Goal: Information Seeking & Learning: Find specific fact

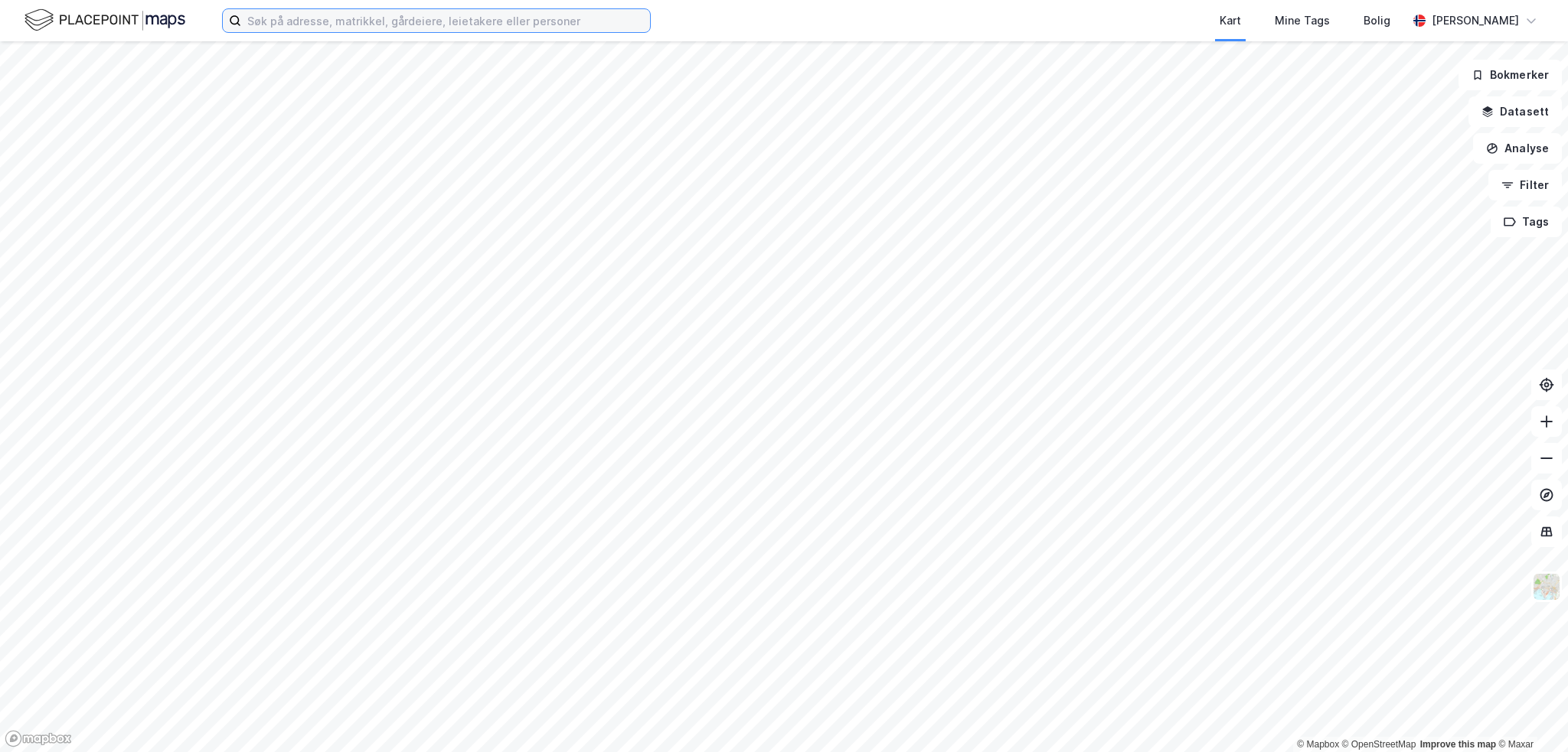
click at [349, 21] on input at bounding box center [445, 21] width 409 height 23
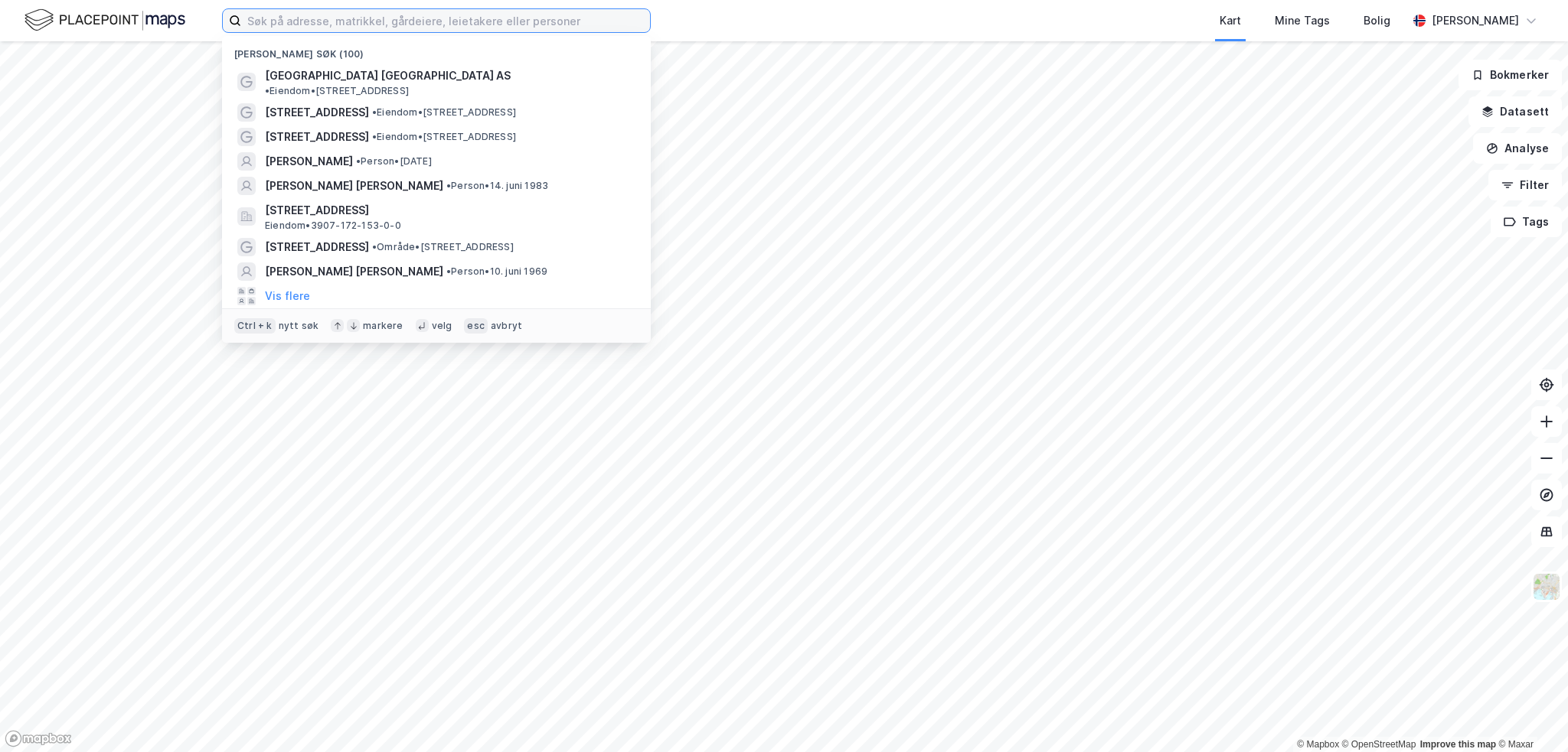
paste input "[STREET_ADDRESS]"
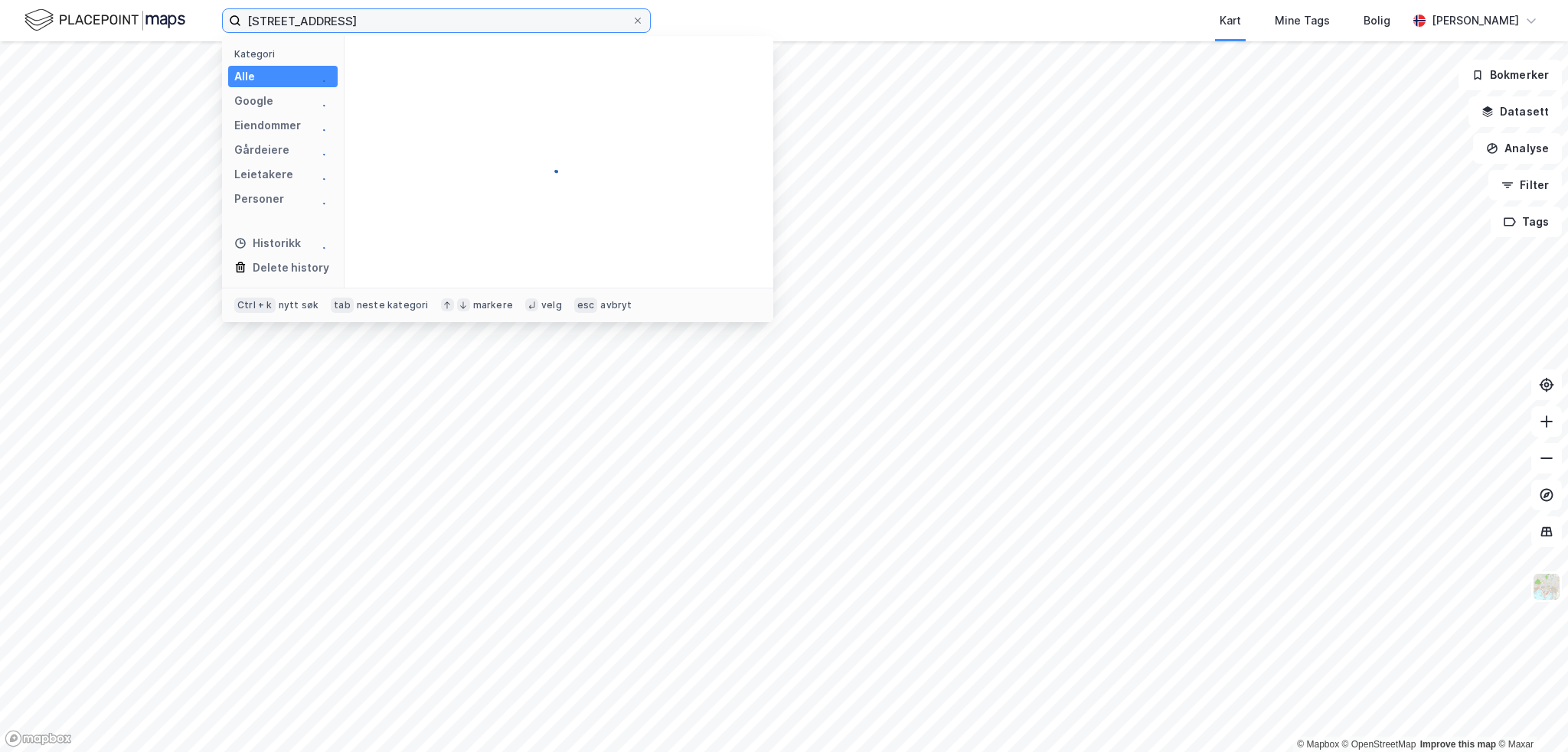
type input "[STREET_ADDRESS]"
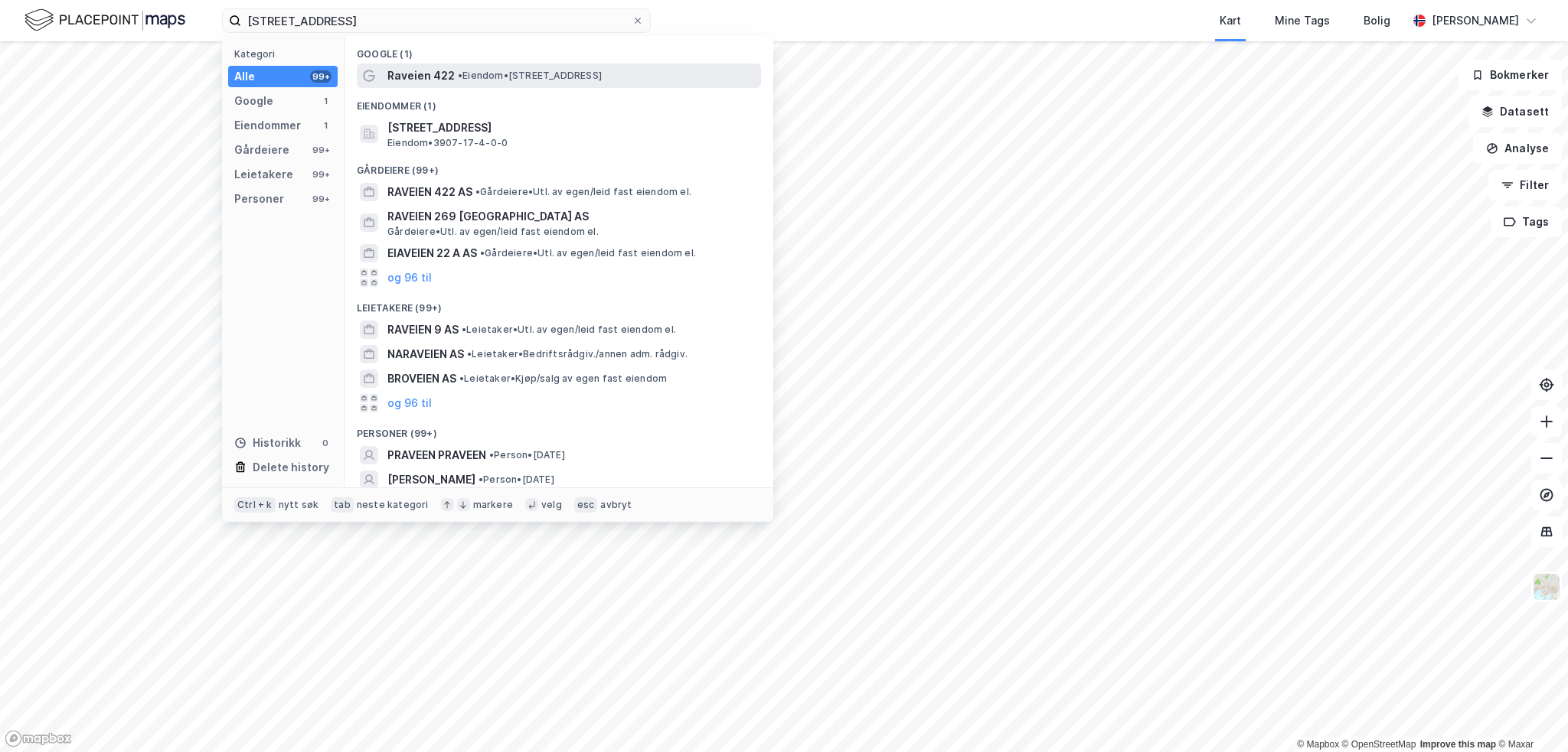
click at [450, 75] on span "Raveien 422" at bounding box center [420, 75] width 67 height 18
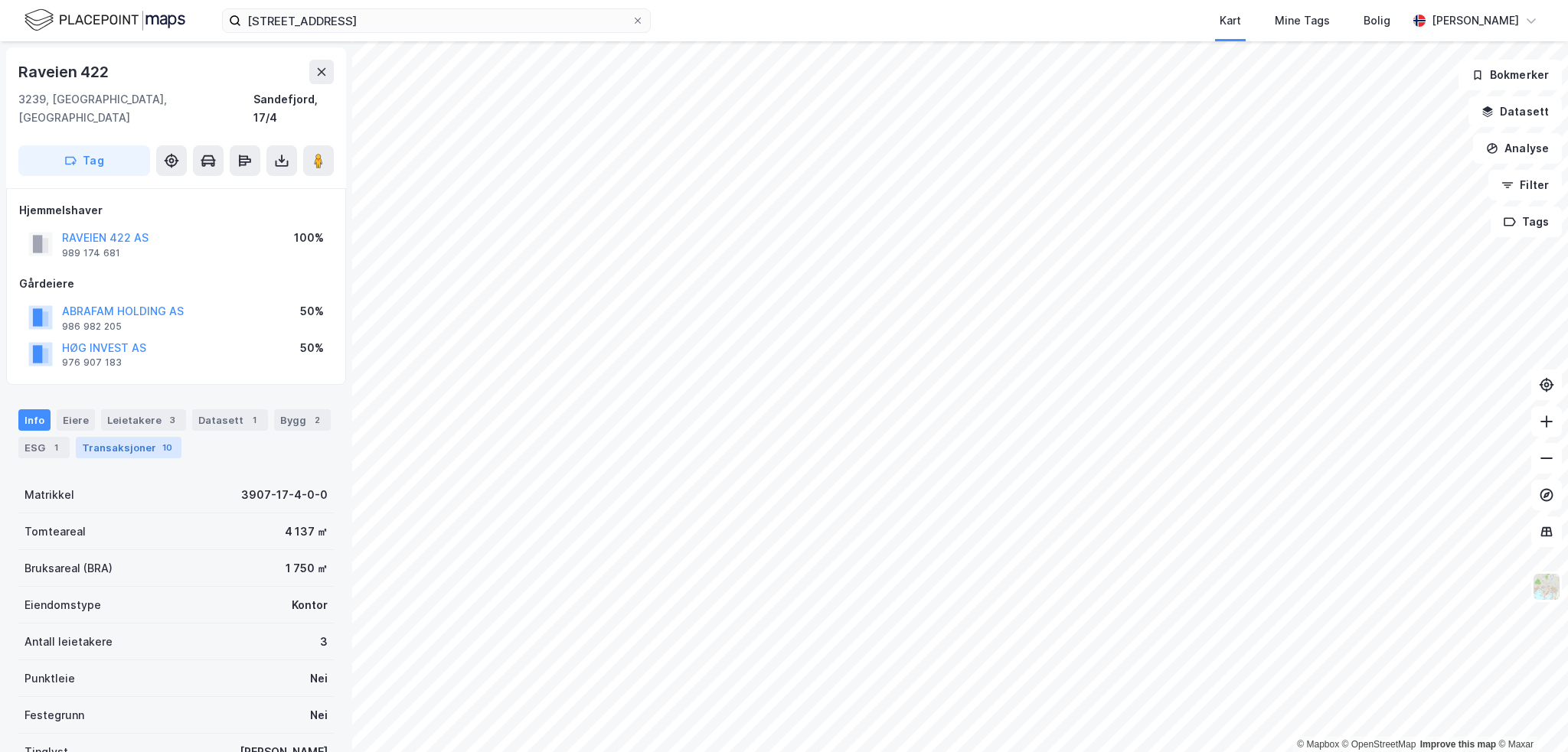
click at [94, 437] on div "Transaksjoner 10" at bounding box center [128, 447] width 106 height 22
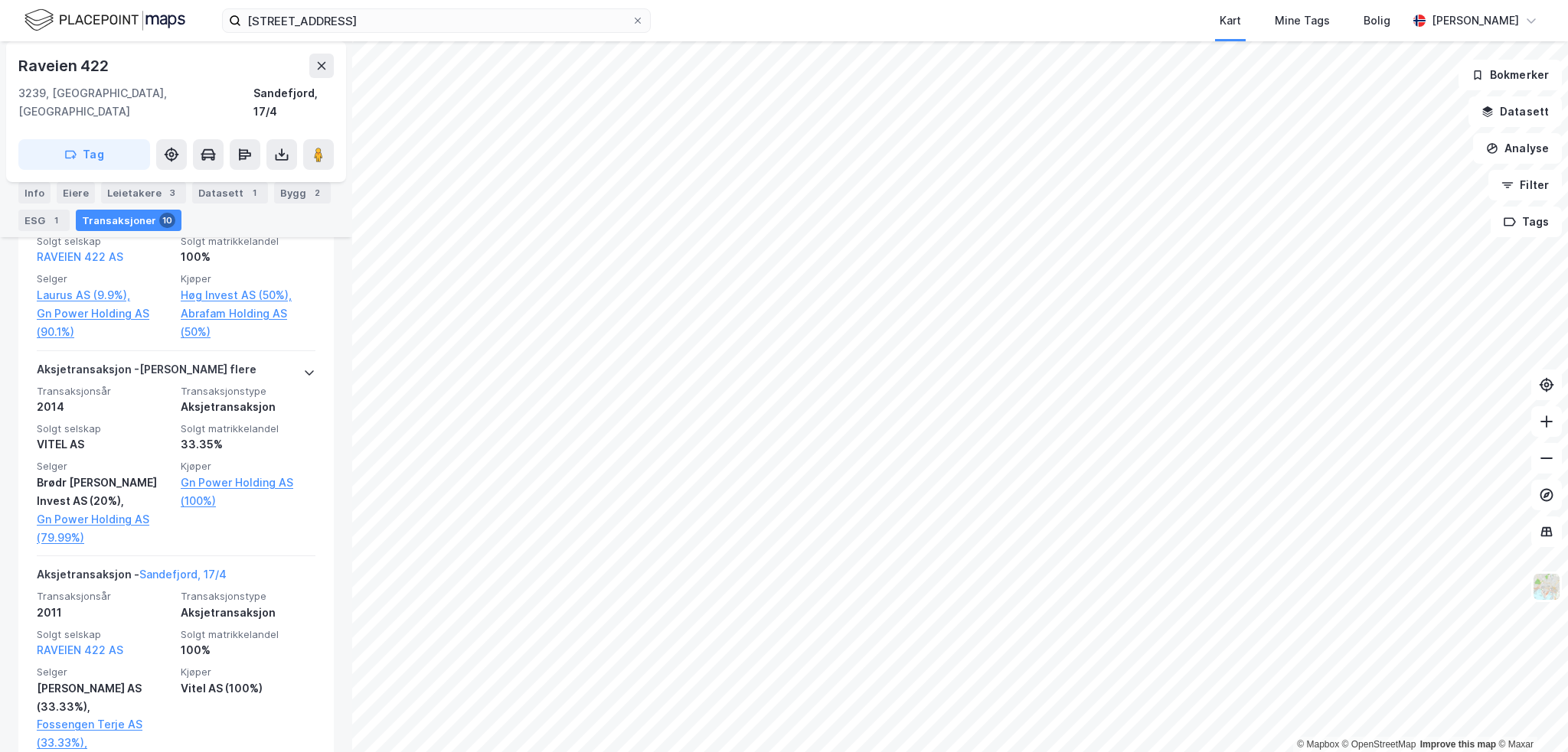
scroll to position [624, 0]
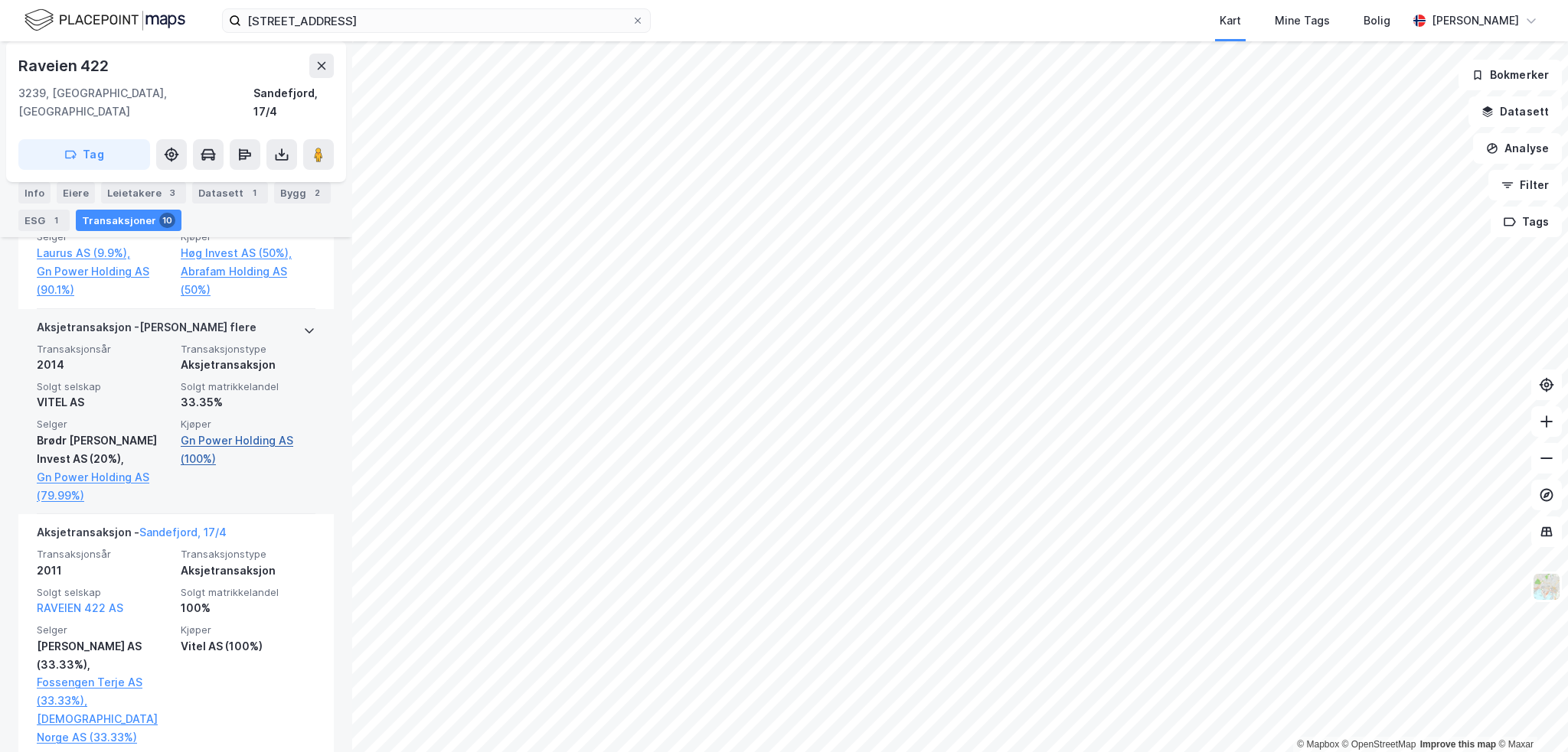
click at [265, 431] on link "Gn Power Holding AS (100%)" at bounding box center [247, 449] width 135 height 37
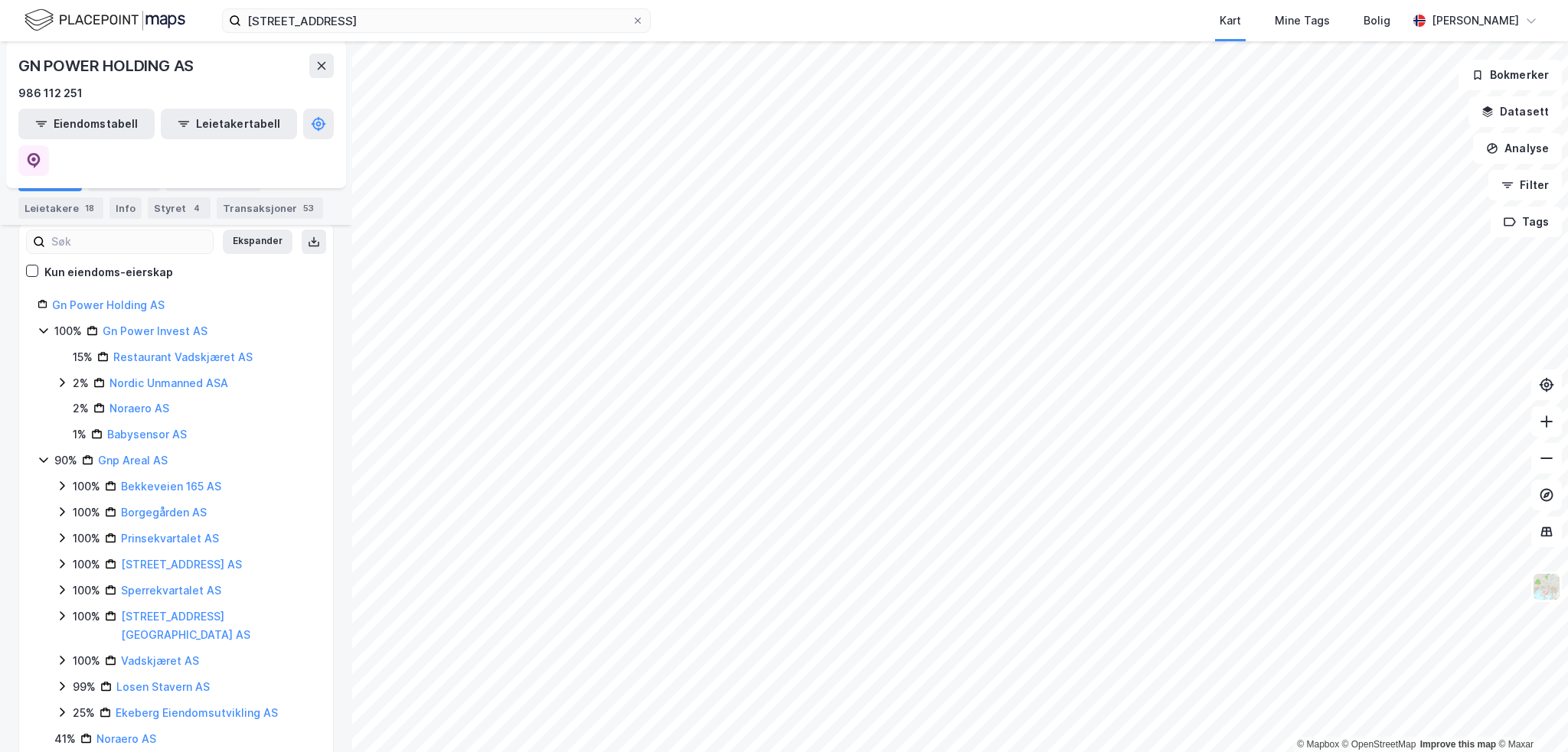
scroll to position [197, 0]
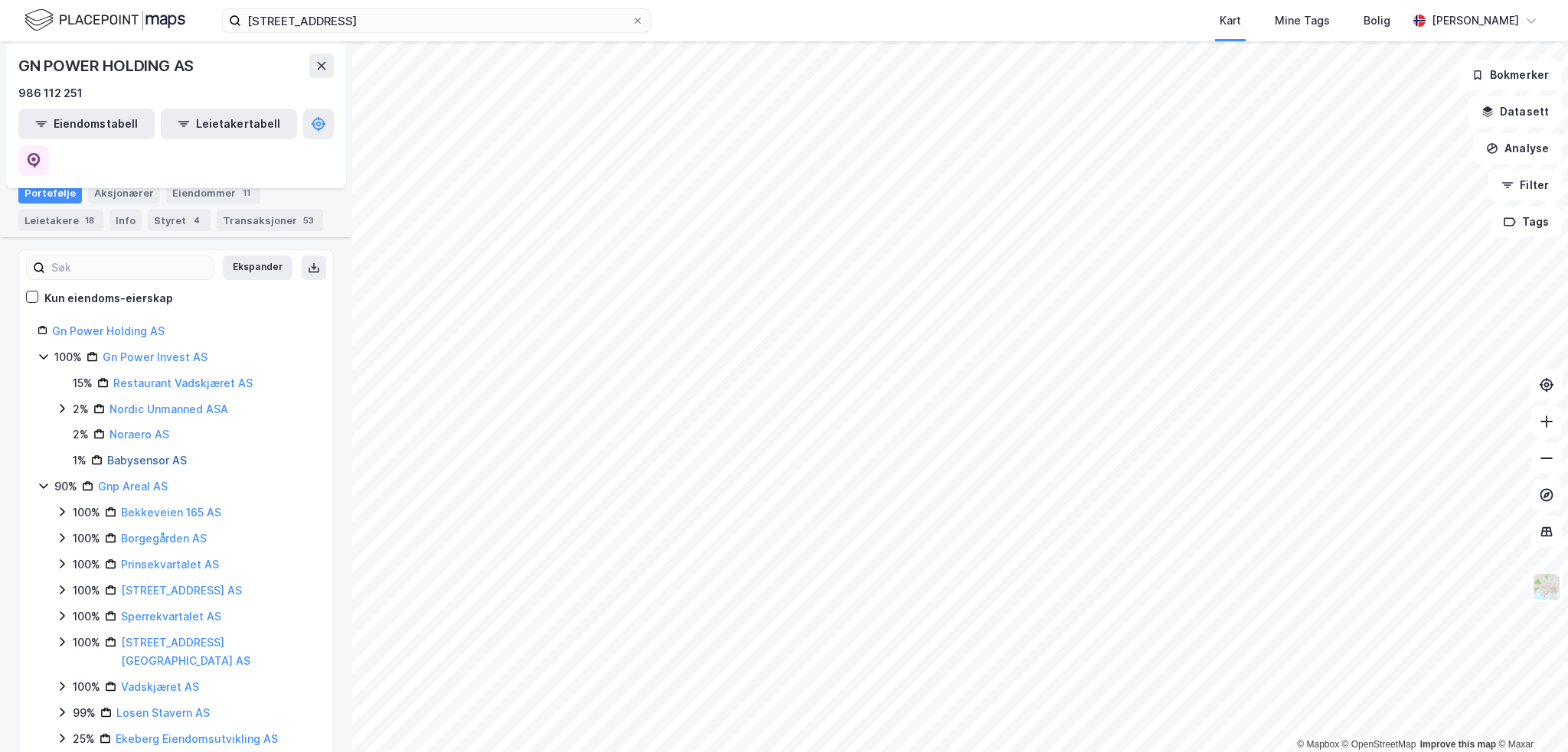
click at [152, 454] on link "Babysensor AS" at bounding box center [147, 460] width 79 height 13
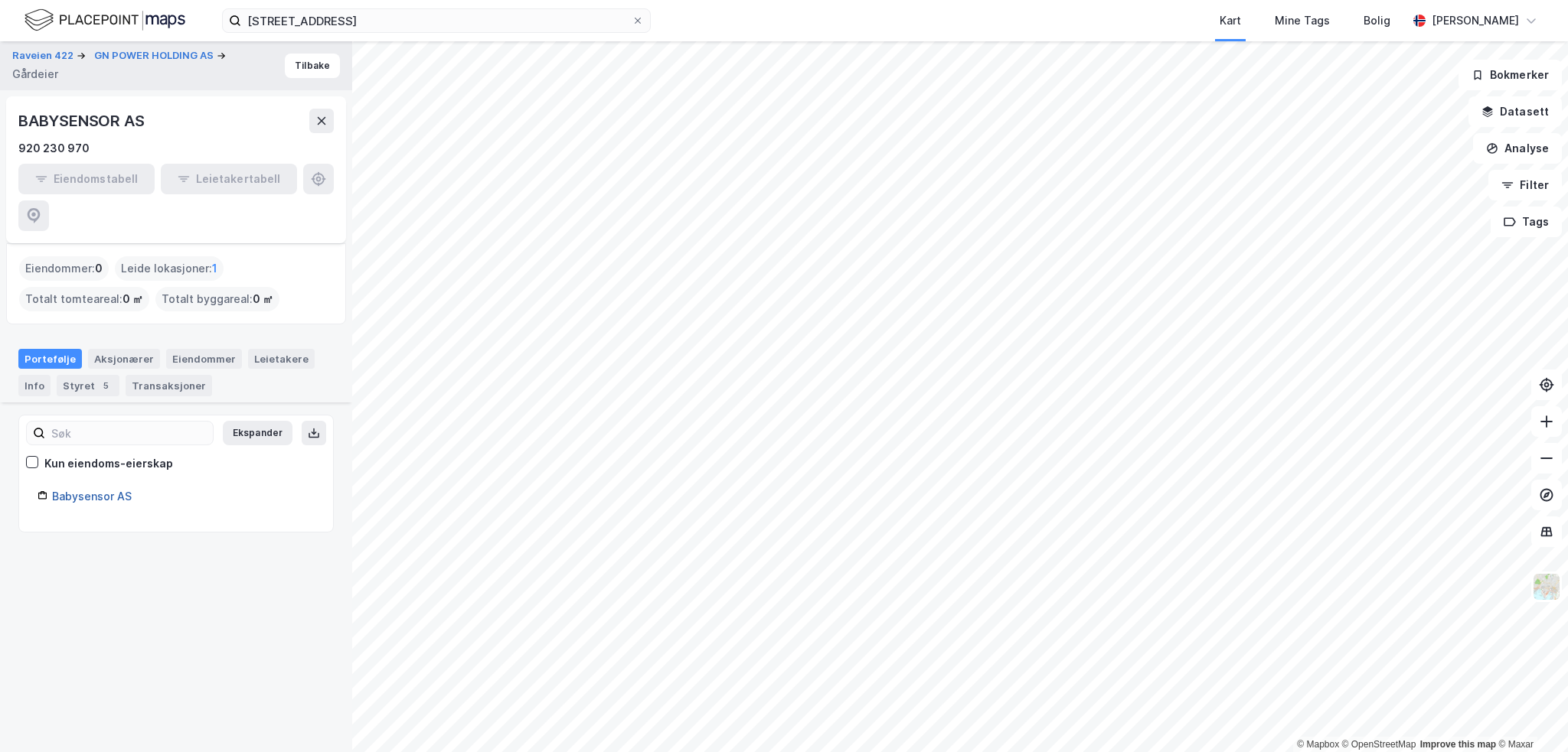
click at [108, 490] on link "Babysensor AS" at bounding box center [92, 496] width 79 height 13
click at [90, 490] on link "Babysensor AS" at bounding box center [92, 496] width 79 height 13
drag, startPoint x: 152, startPoint y: 124, endPoint x: 20, endPoint y: 124, distance: 132.0
click at [20, 124] on div "BABYSENSOR AS" at bounding box center [176, 121] width 315 height 25
copy div "BABYSENSOR AS"
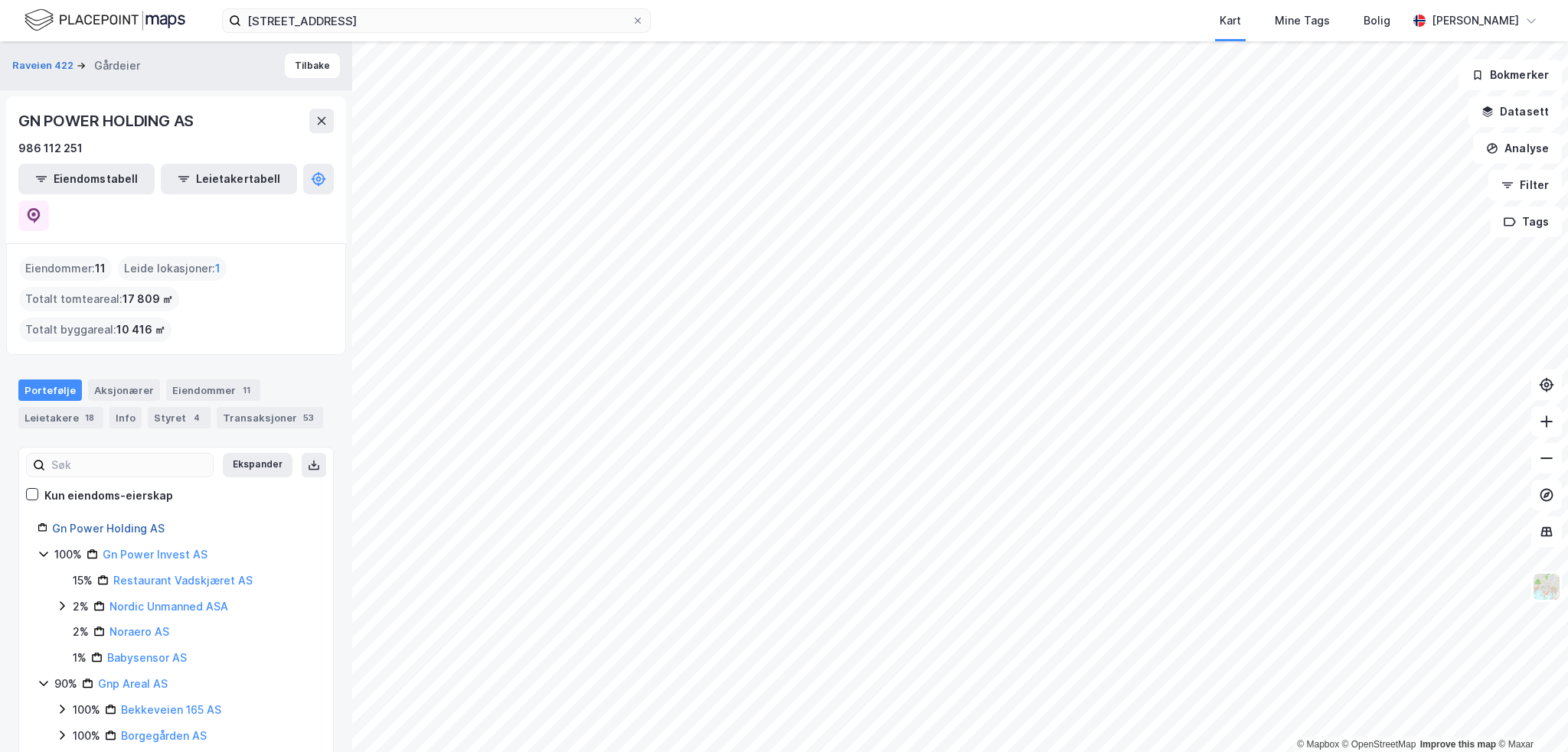
click at [123, 522] on link "Gn Power Holding AS" at bounding box center [108, 528] width 112 height 13
click at [141, 522] on link "Gn Power Holding AS" at bounding box center [108, 528] width 112 height 13
